Goal: Transaction & Acquisition: Purchase product/service

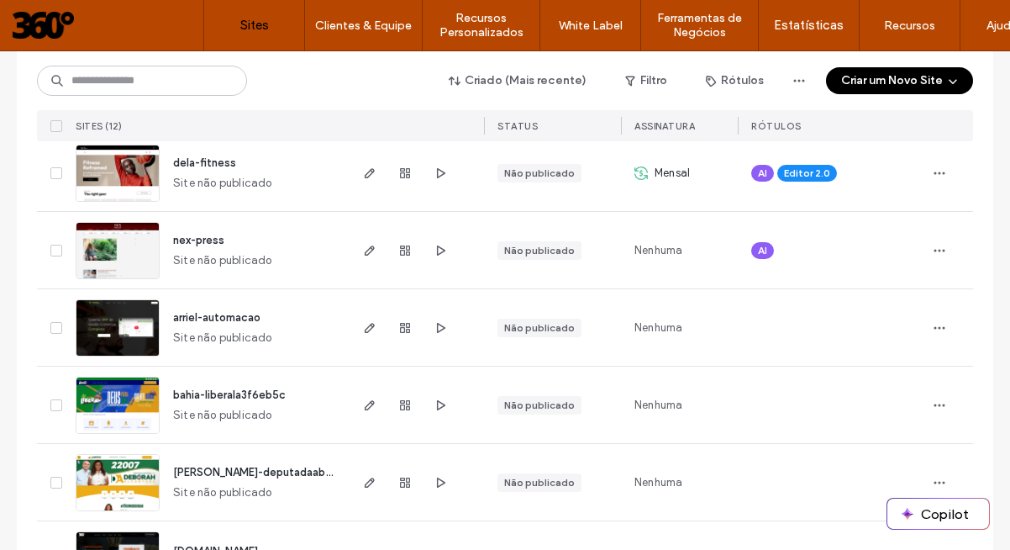
scroll to position [171, 0]
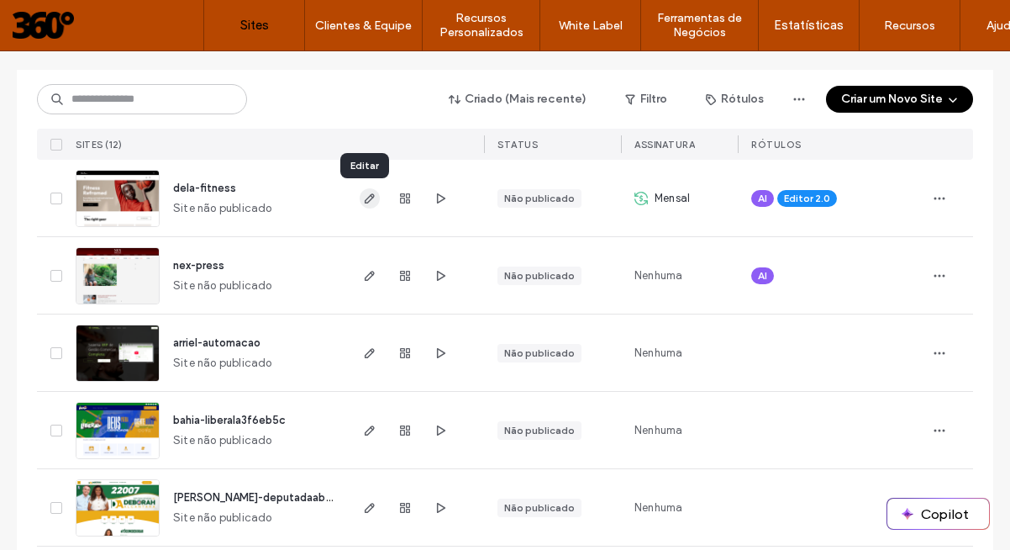
click at [363, 198] on icon "button" at bounding box center [369, 198] width 13 height 13
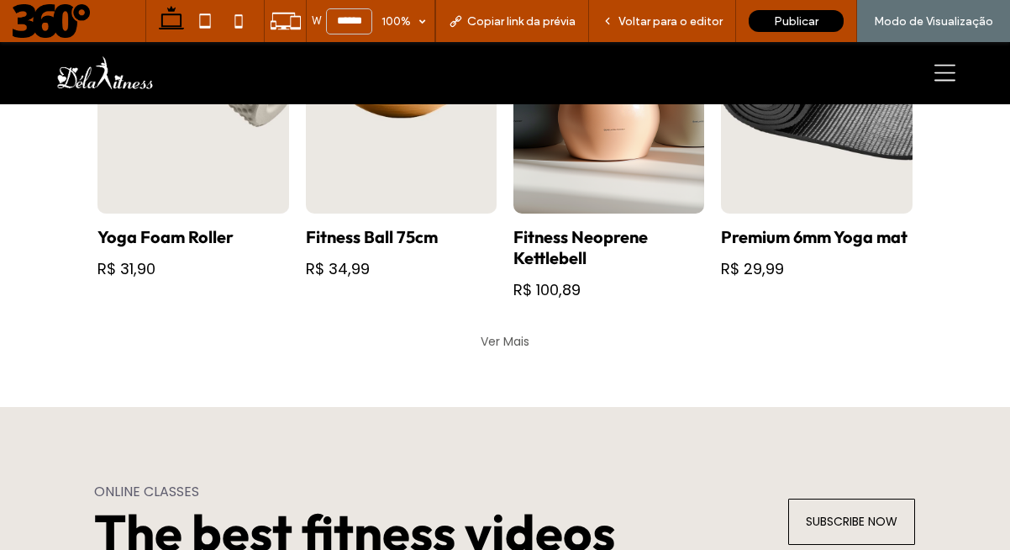
scroll to position [951, 0]
click at [582, 179] on link at bounding box center [609, 29] width 191 height 370
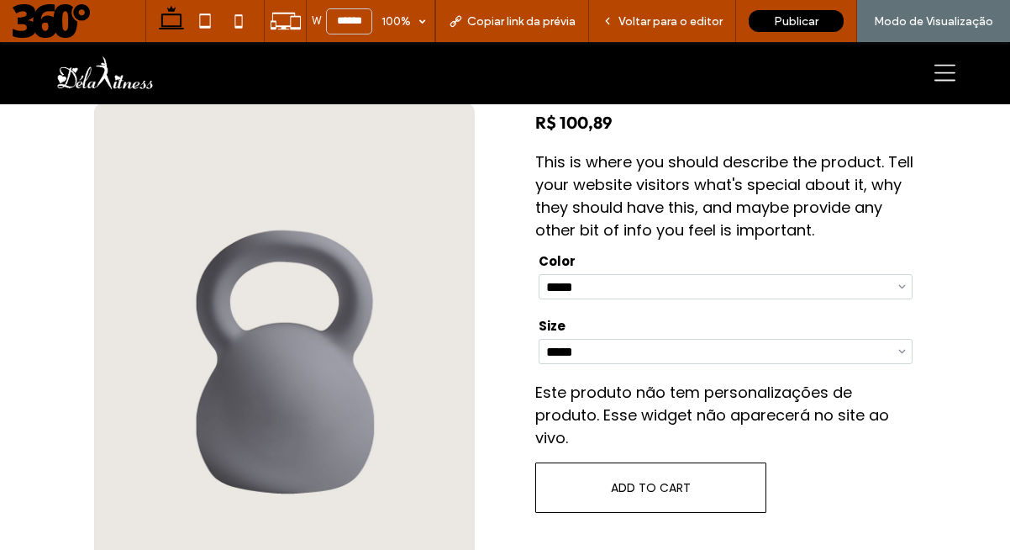
scroll to position [424, 0]
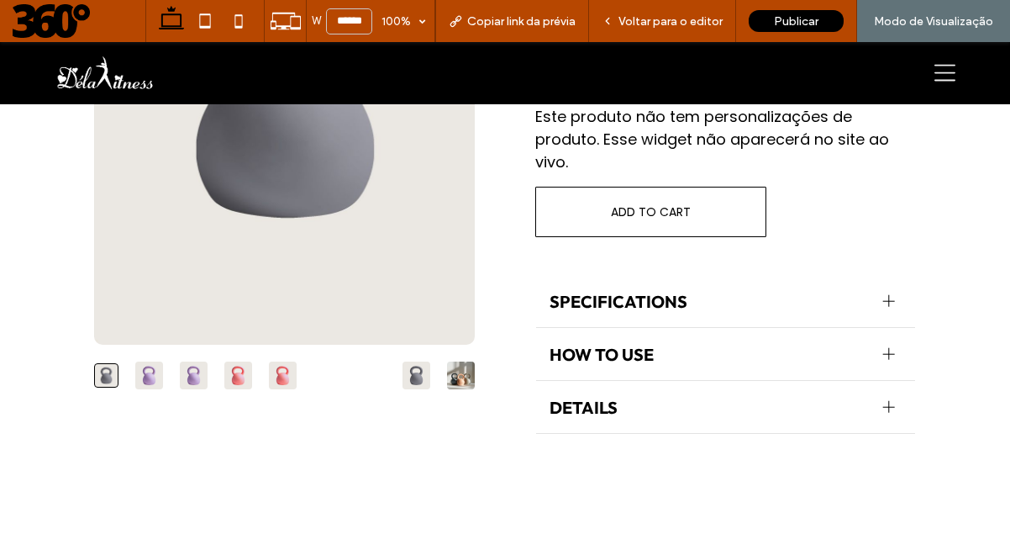
click at [632, 234] on span "ADD TO CART" at bounding box center [651, 212] width 206 height 45
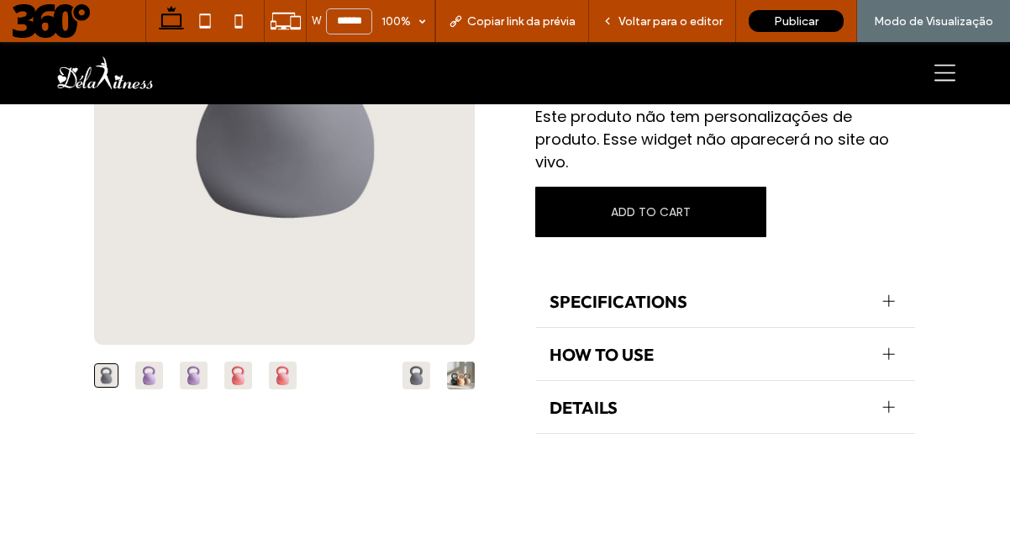
scroll to position [0, 0]
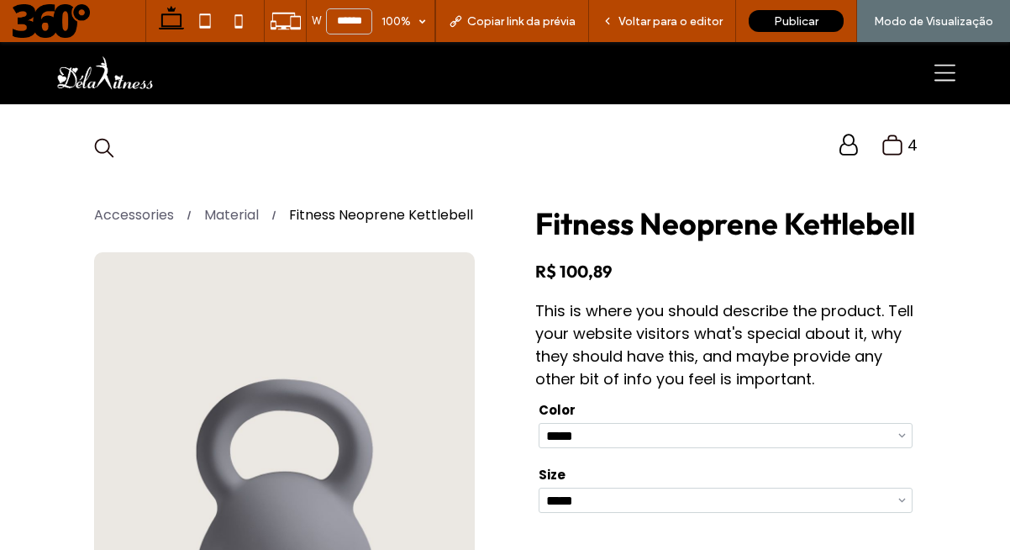
click at [882, 145] on icon ".st0-undefined{fill-rule:evenodd;clip-rule:evenodd;}" at bounding box center [893, 145] width 22 height 23
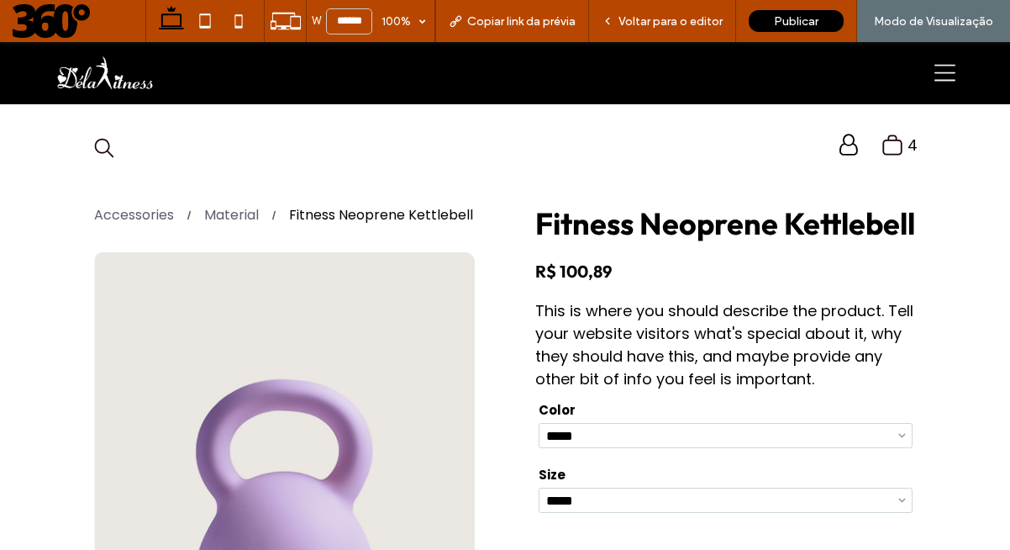
click at [883, 142] on icon ".st0-undefined{fill-rule:evenodd;clip-rule:evenodd;}" at bounding box center [893, 145] width 22 height 23
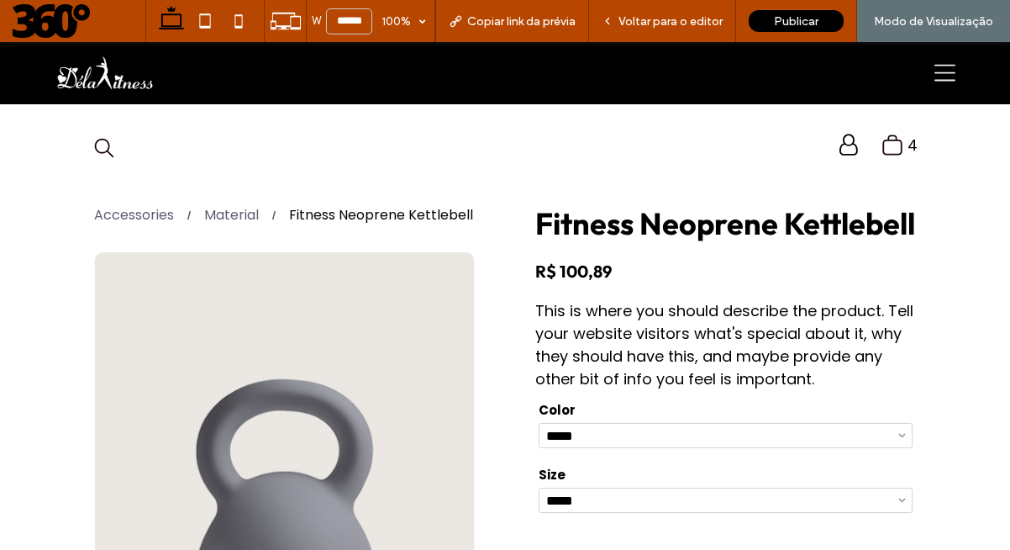
click at [883, 143] on icon ".st0-undefined{fill-rule:evenodd;clip-rule:evenodd;}" at bounding box center [893, 145] width 22 height 23
click at [883, 144] on icon ".st0-undefined{fill-rule:evenodd;clip-rule:evenodd;}" at bounding box center [893, 145] width 22 height 23
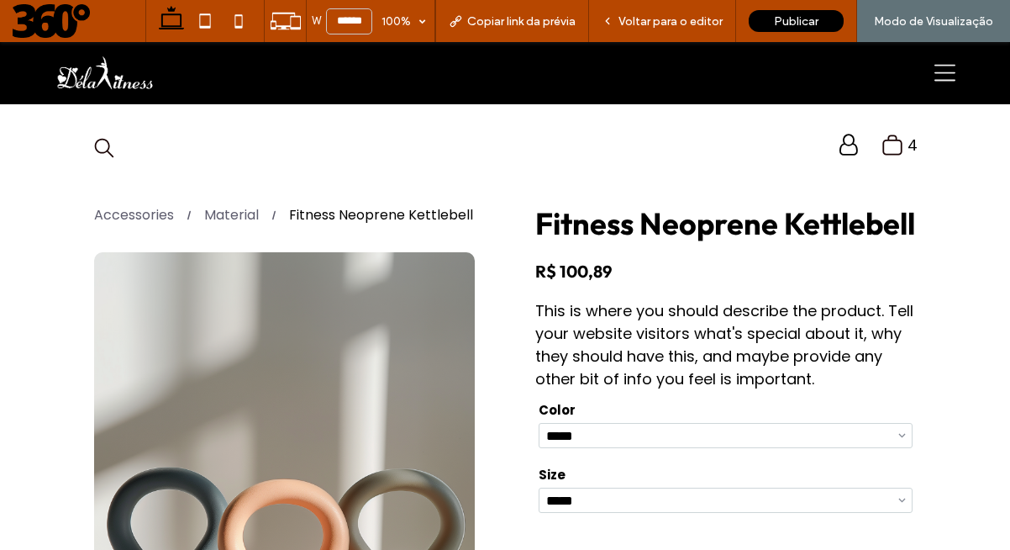
click at [883, 144] on icon ".st0-undefined{fill-rule:evenodd;clip-rule:evenodd;}" at bounding box center [893, 145] width 22 height 23
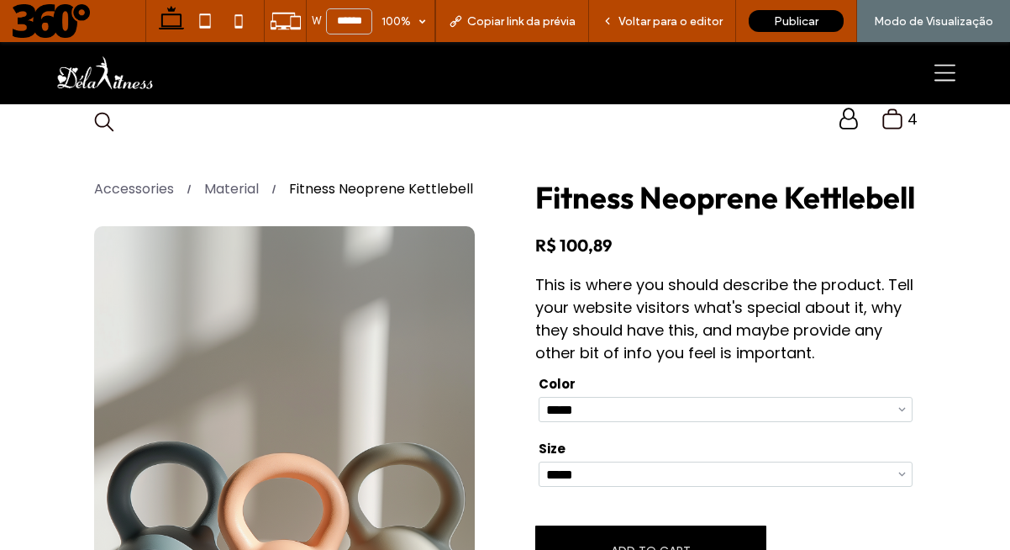
scroll to position [24, 0]
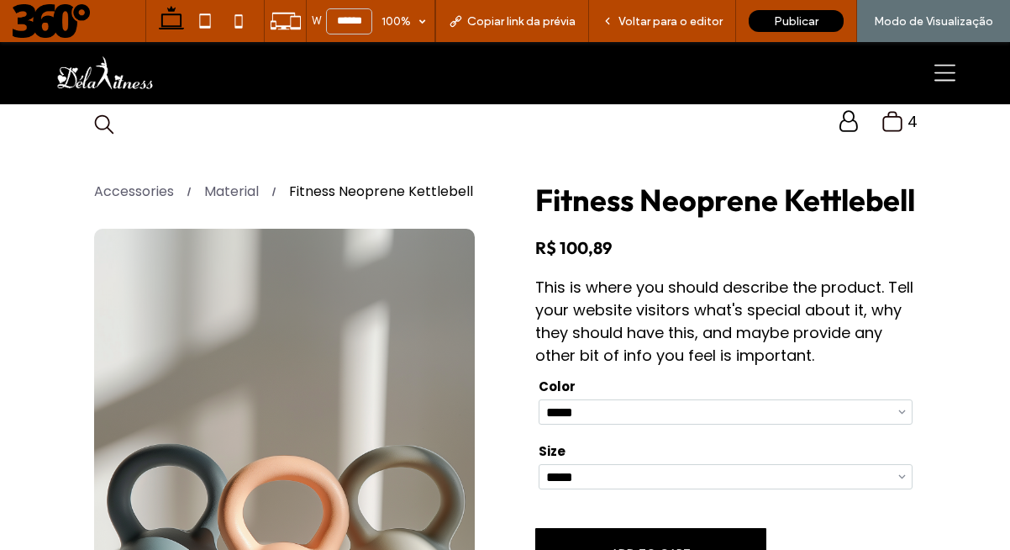
click at [882, 125] on icon ".st0-undefined{fill-rule:evenodd;clip-rule:evenodd;}" at bounding box center [893, 121] width 22 height 23
click at [882, 124] on icon ".st0-undefined{fill-rule:evenodd;clip-rule:evenodd;}" at bounding box center [893, 121] width 22 height 23
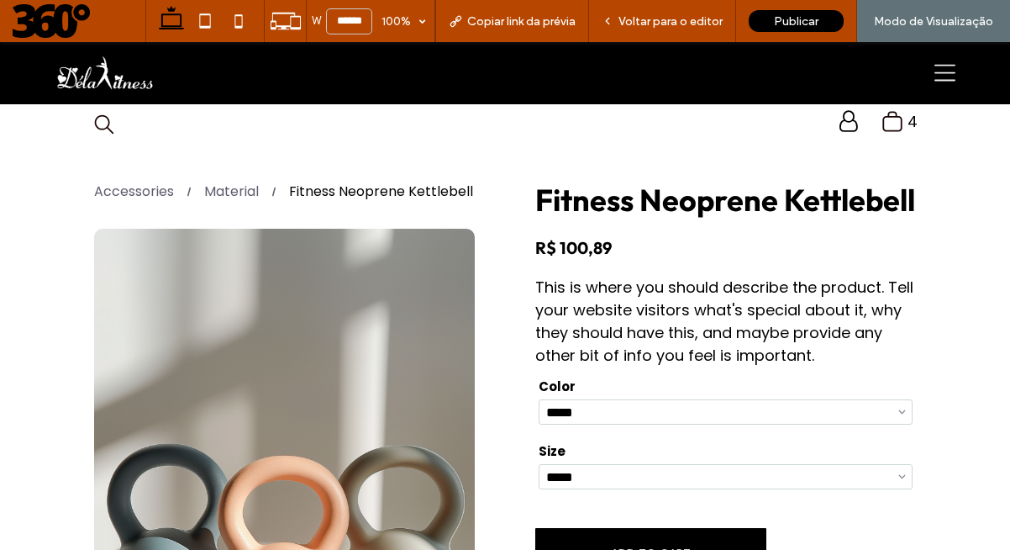
click at [882, 124] on icon ".st0-undefined{fill-rule:evenodd;clip-rule:evenodd;}" at bounding box center [893, 121] width 22 height 23
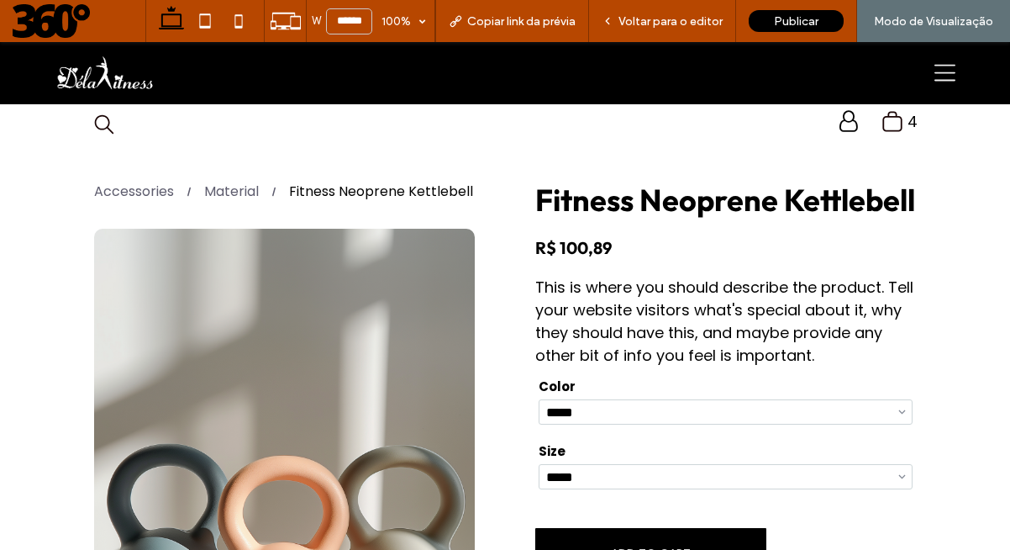
click at [882, 124] on icon ".st0-undefined{fill-rule:evenodd;clip-rule:evenodd;}" at bounding box center [893, 121] width 22 height 23
drag, startPoint x: 835, startPoint y: 126, endPoint x: 835, endPoint y: 167, distance: 41.2
click at [840, 126] on span "Login" at bounding box center [849, 121] width 18 height 22
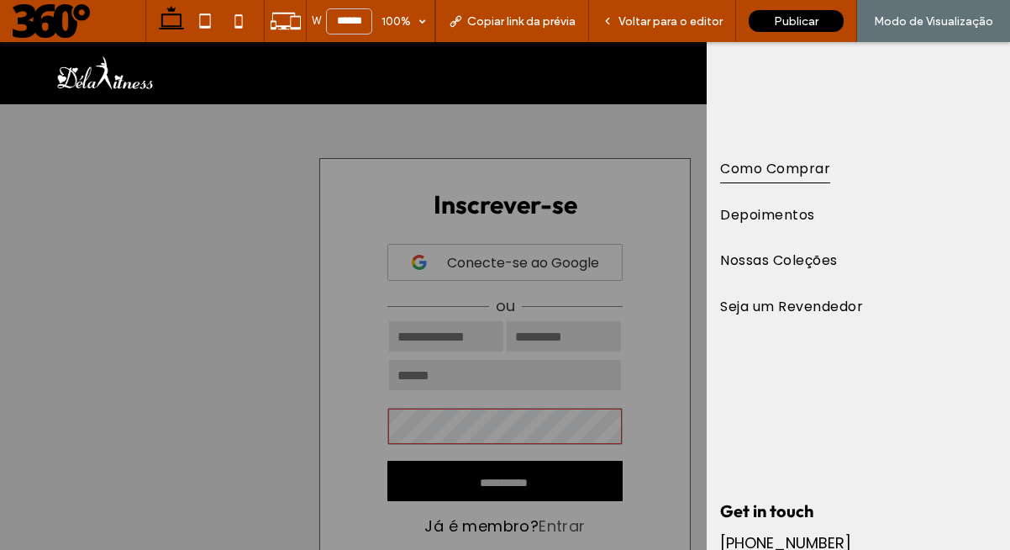
click at [803, 167] on span "Como Comprar" at bounding box center [775, 168] width 110 height 29
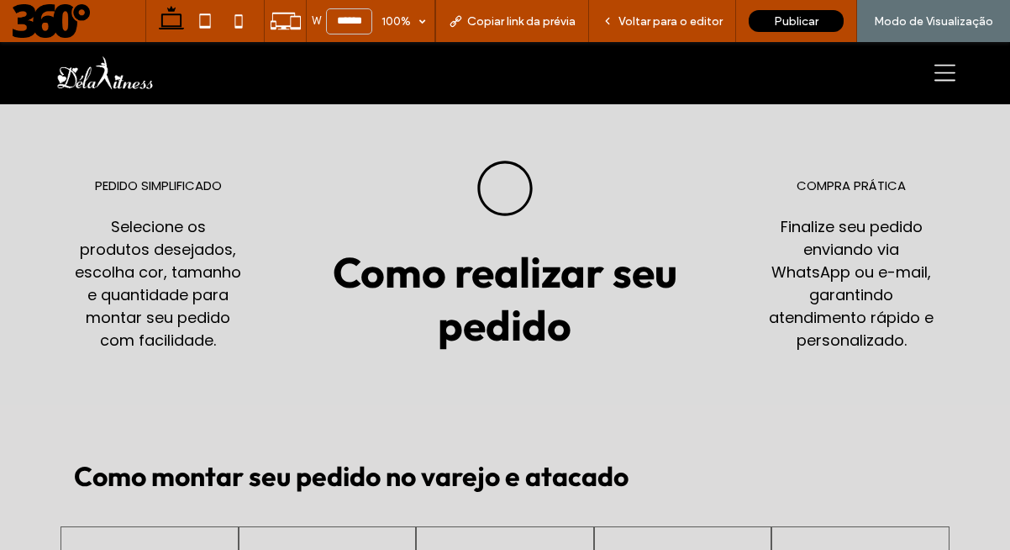
click at [112, 81] on img at bounding box center [104, 73] width 101 height 34
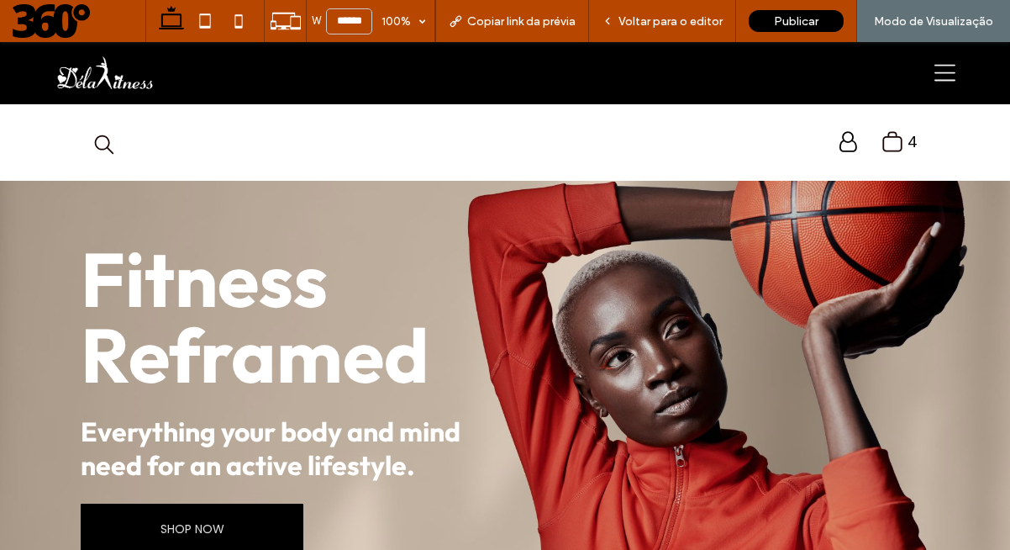
click at [908, 140] on label "4" at bounding box center [913, 141] width 10 height 23
click at [885, 145] on icon ".st0-undefined{fill-rule:evenodd;clip-rule:evenodd;}" at bounding box center [893, 141] width 22 height 23
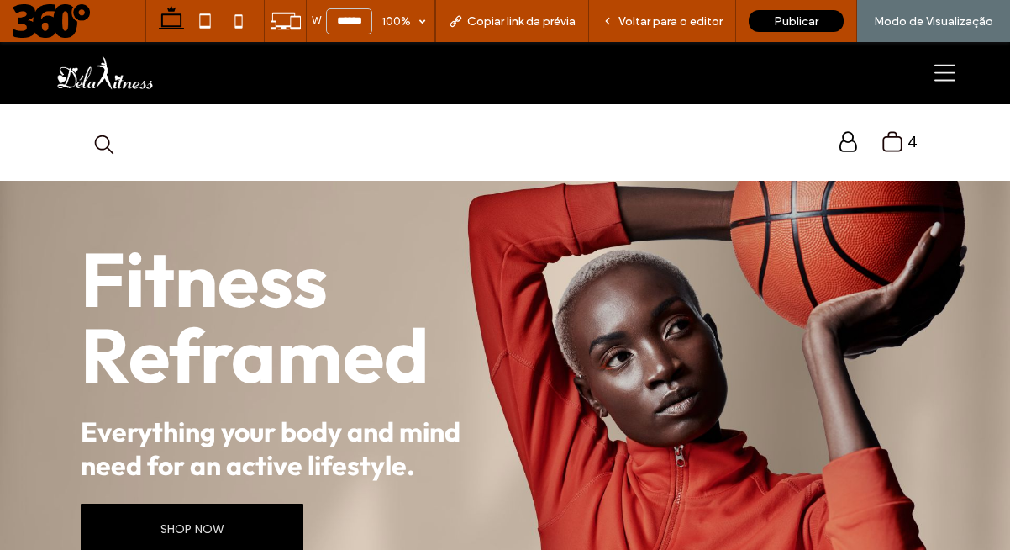
click at [885, 145] on icon ".st0-undefined{fill-rule:evenodd;clip-rule:evenodd;}" at bounding box center [893, 141] width 22 height 23
click at [677, 17] on span "Voltar para o editor" at bounding box center [671, 21] width 104 height 14
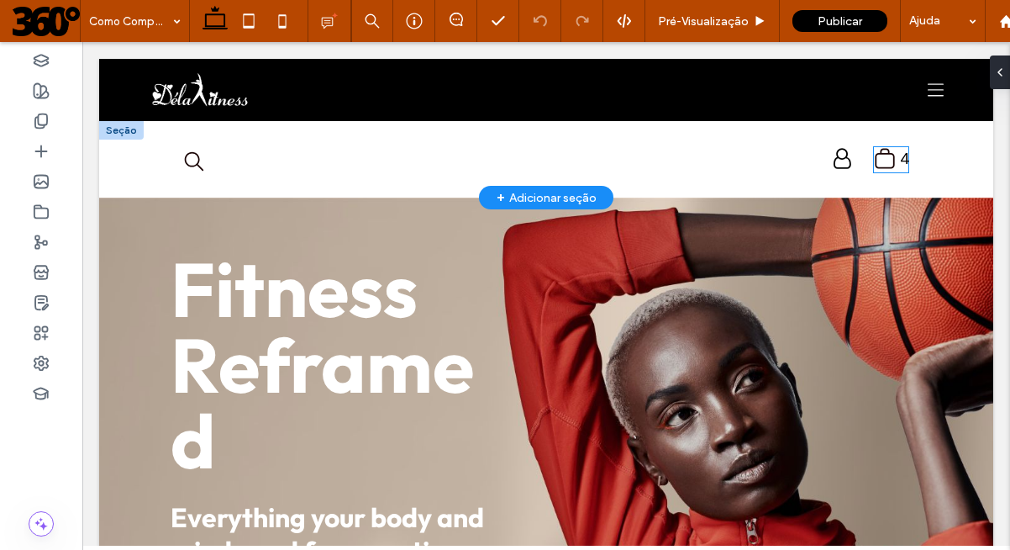
click at [874, 157] on icon ".st0-undefined{fill-rule:evenodd;clip-rule:evenodd;}" at bounding box center [885, 158] width 22 height 23
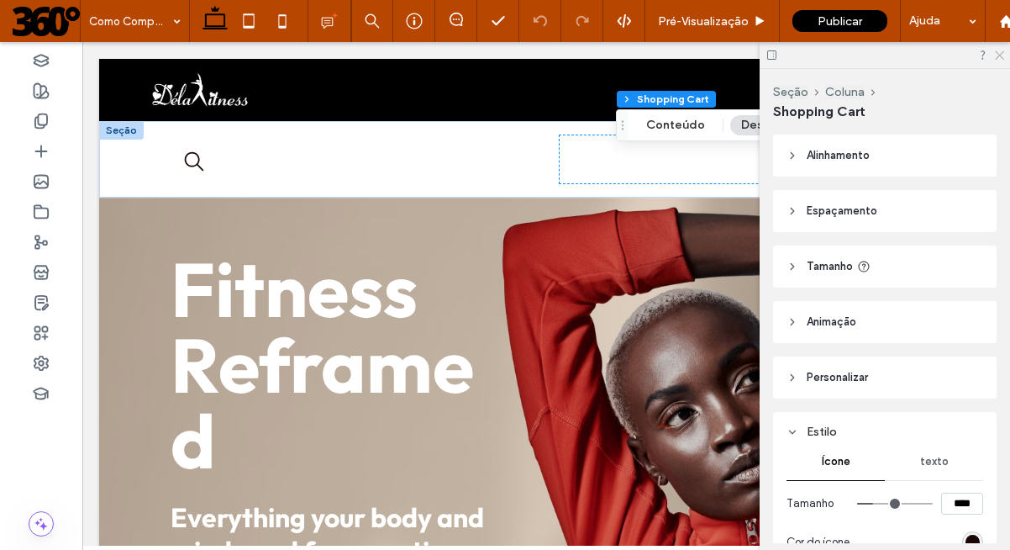
click at [997, 57] on use at bounding box center [999, 55] width 9 height 9
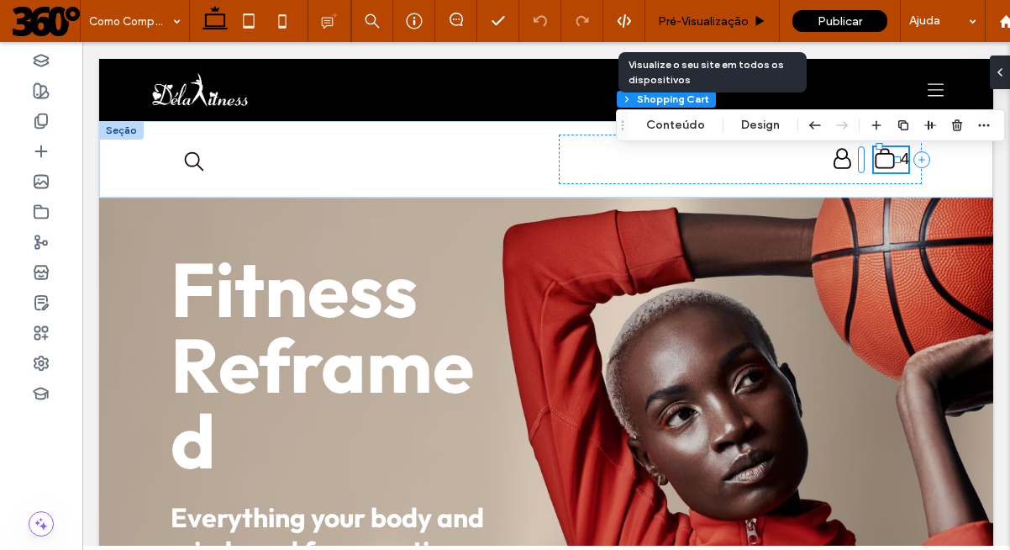
click at [746, 20] on span "Pré-Visualizaçāo" at bounding box center [703, 21] width 91 height 14
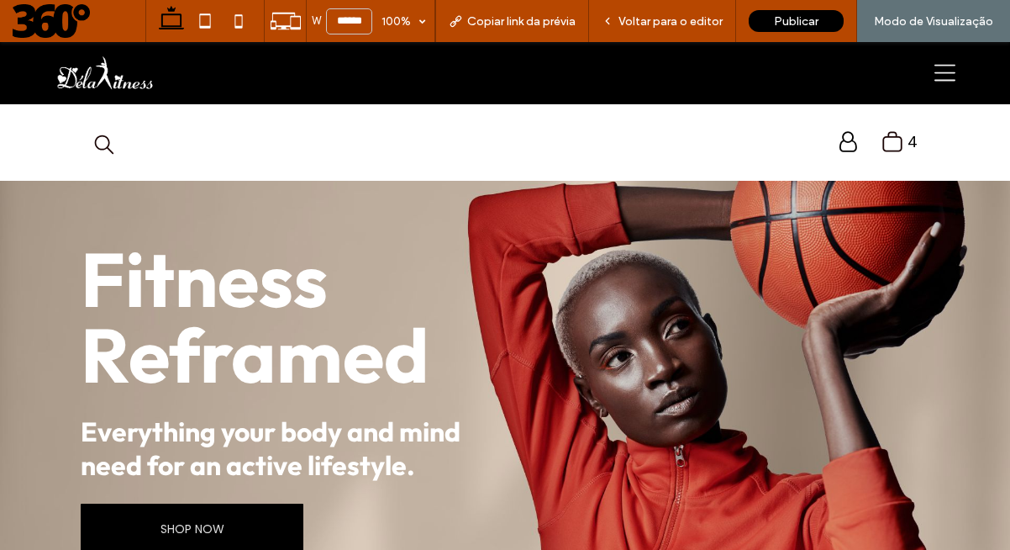
click at [882, 141] on icon ".st0-undefined{fill-rule:evenodd;clip-rule:evenodd;}" at bounding box center [893, 141] width 22 height 23
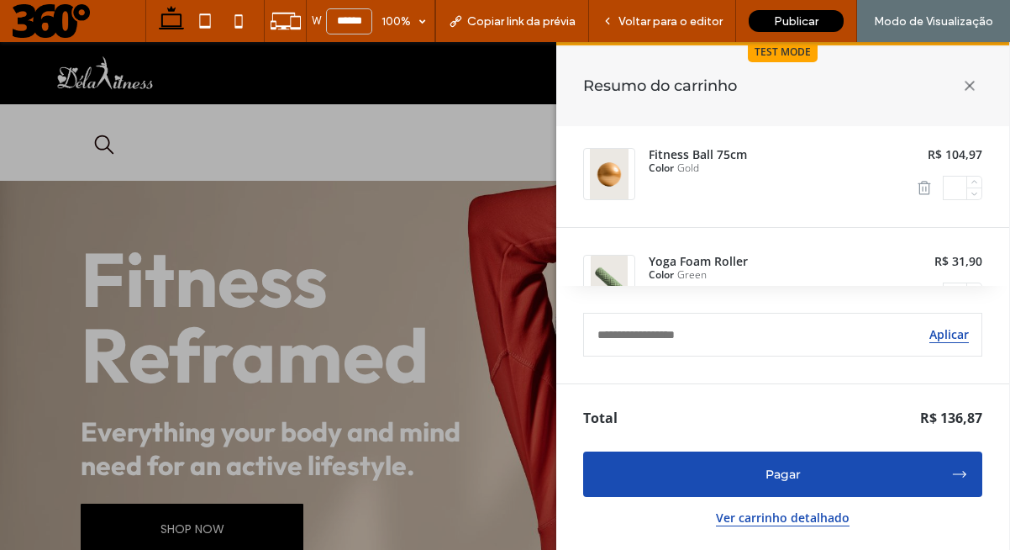
scroll to position [20, 0]
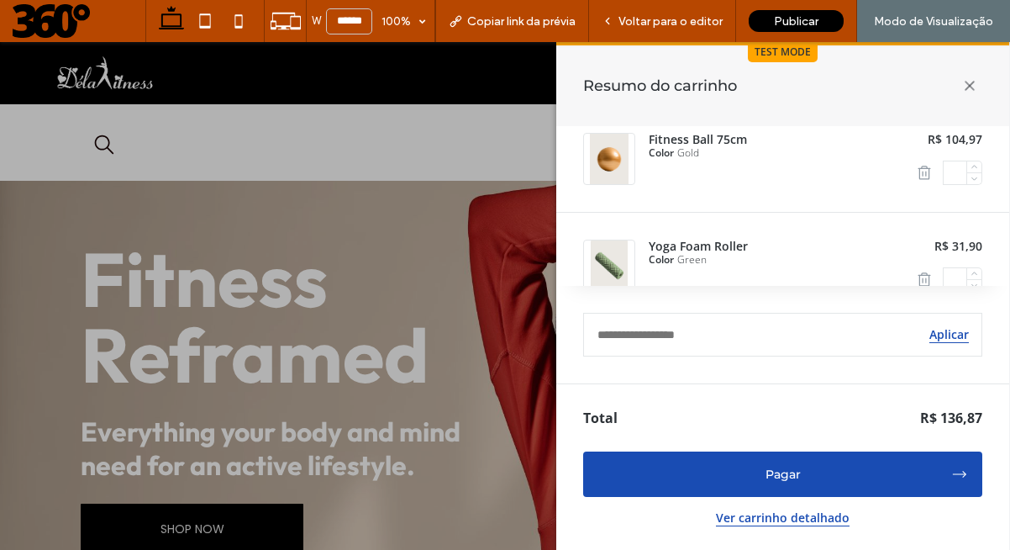
click at [822, 484] on button "Pagar" at bounding box center [782, 473] width 399 height 45
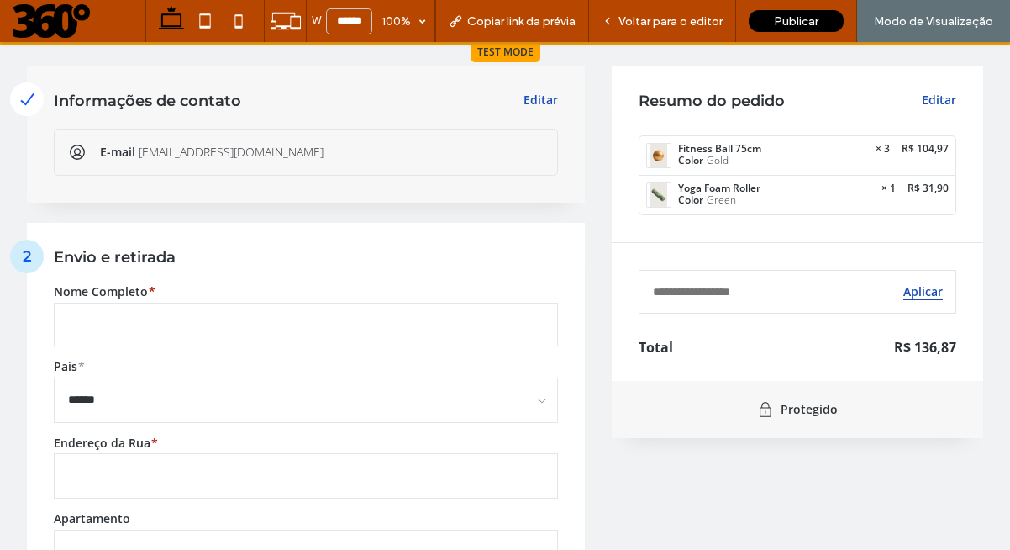
scroll to position [64, 0]
